Goal: Find specific page/section: Find specific page/section

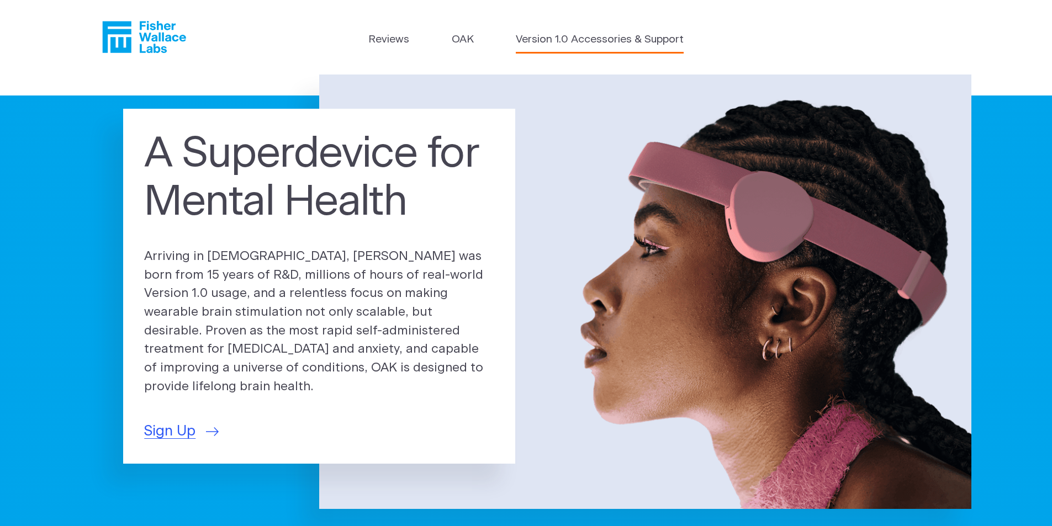
click at [532, 35] on link "Version 1.0 Accessories & Support" at bounding box center [600, 40] width 168 height 16
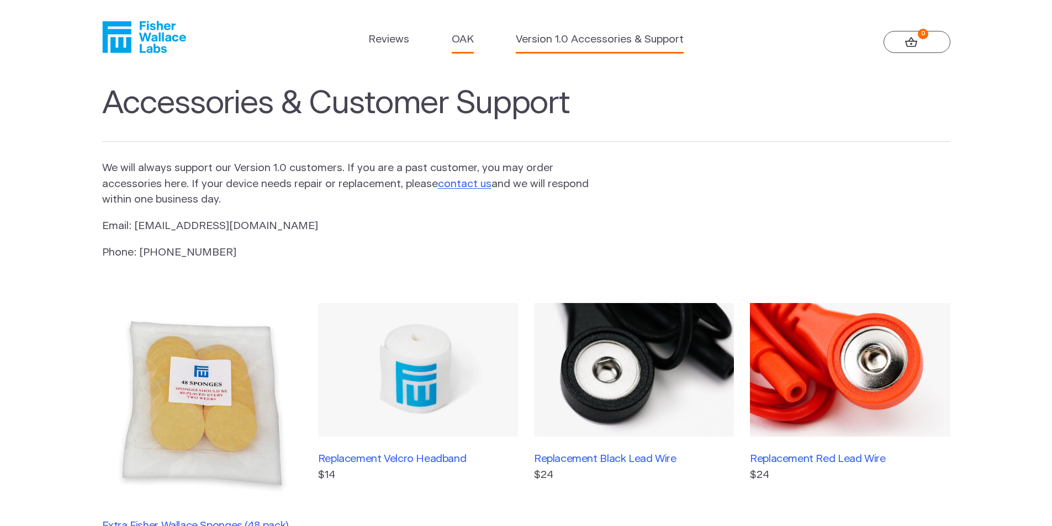
click at [471, 40] on link "OAK" at bounding box center [463, 40] width 22 height 16
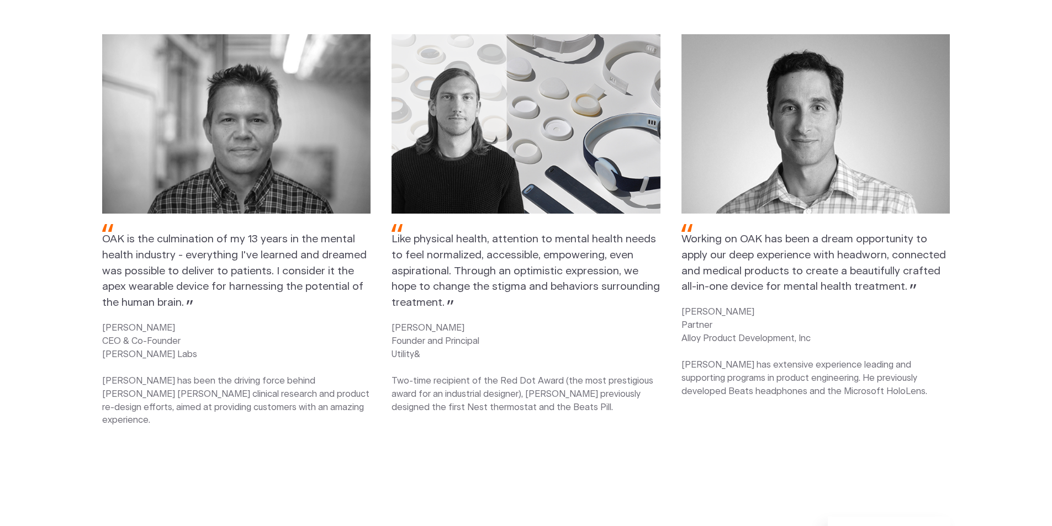
scroll to position [1546, 0]
